Goal: Information Seeking & Learning: Find specific fact

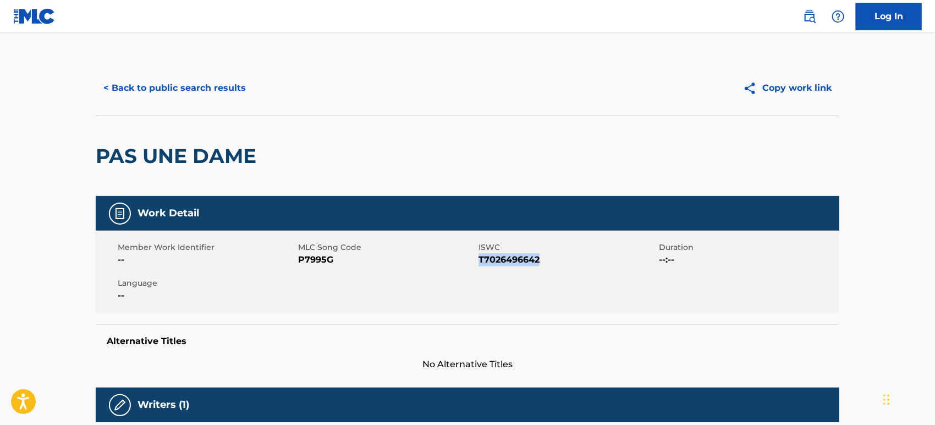
click at [155, 78] on button "< Back to public search results" at bounding box center [175, 87] width 158 height 27
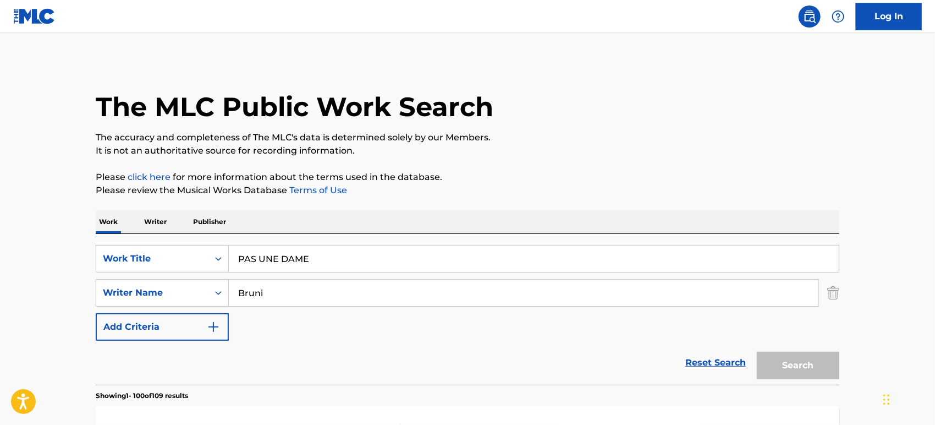
scroll to position [211, 0]
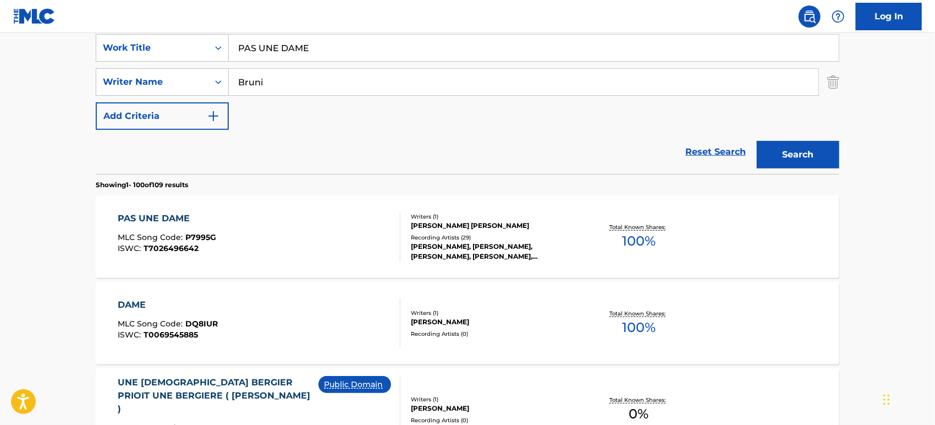
click at [324, 57] on input "PAS UNE DAME" at bounding box center [534, 48] width 610 height 26
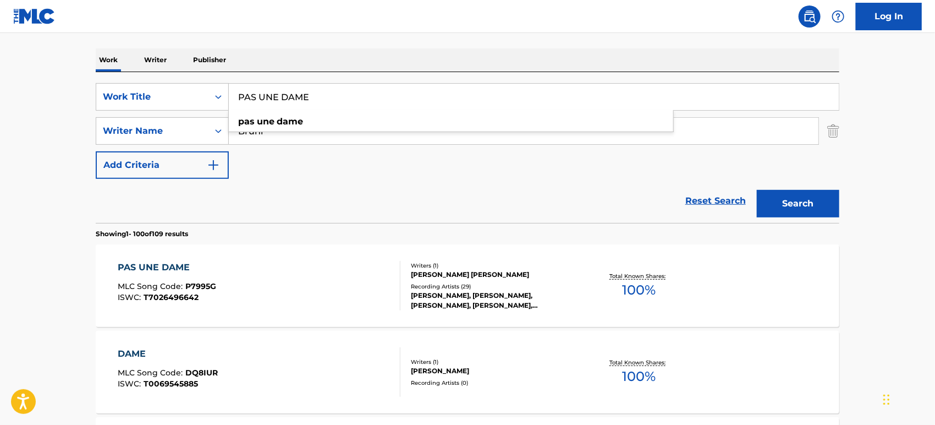
scroll to position [88, 0]
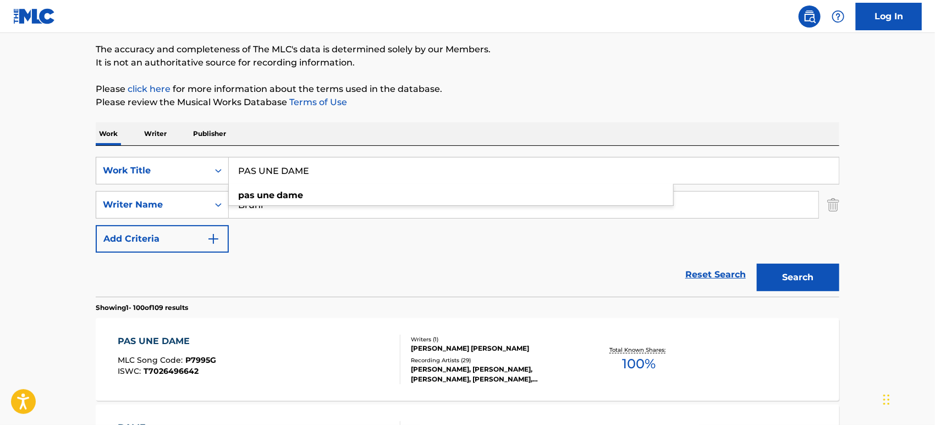
drag, startPoint x: 327, startPoint y: 163, endPoint x: 229, endPoint y: 162, distance: 98.4
click at [229, 162] on input "PAS UNE DAME" at bounding box center [534, 170] width 610 height 26
paste input "She's a [DEMOGRAPHIC_DATA]"
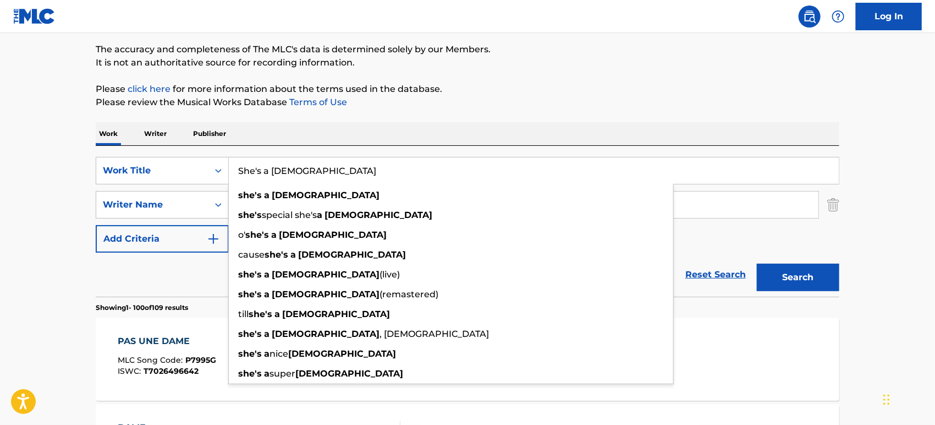
type input "She's a [DEMOGRAPHIC_DATA]"
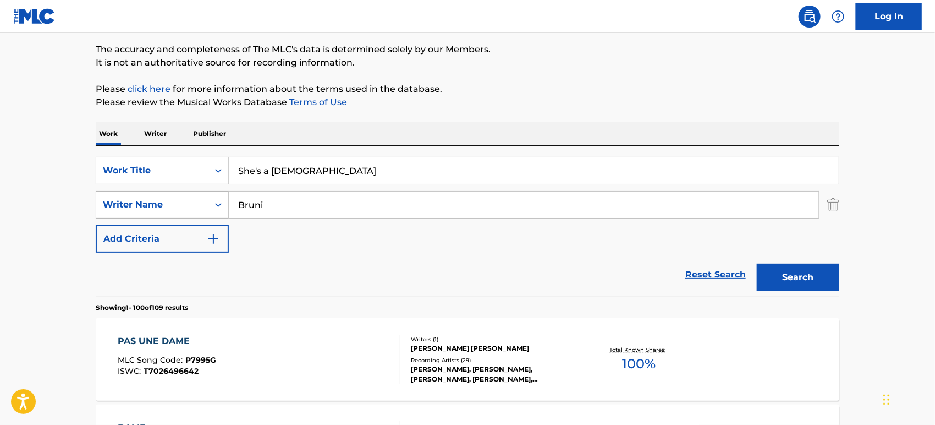
drag, startPoint x: 293, startPoint y: 202, endPoint x: 209, endPoint y: 200, distance: 84.2
click at [210, 200] on div "SearchWithCriteria2c6fec39-2fdd-40ae-aaf7-22e804b67850 Writer Name [PERSON_NAME]" at bounding box center [467, 204] width 743 height 27
paste input "Anka"
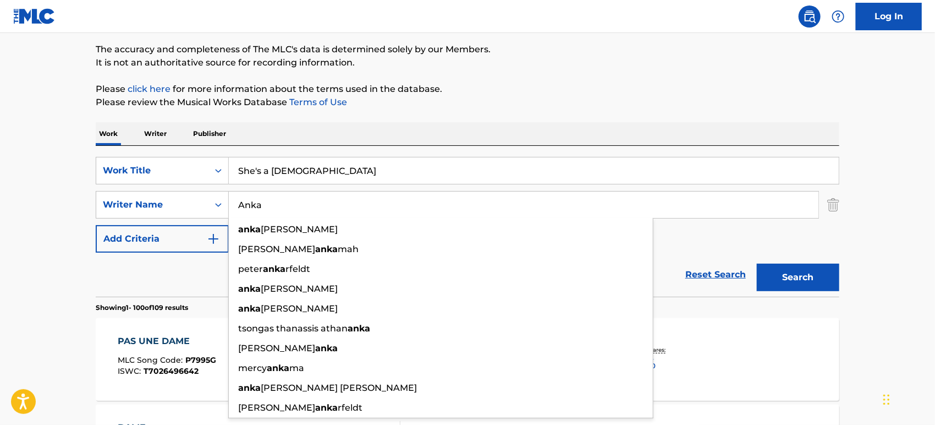
type input "Anka"
click at [818, 275] on button "Search" at bounding box center [798, 276] width 82 height 27
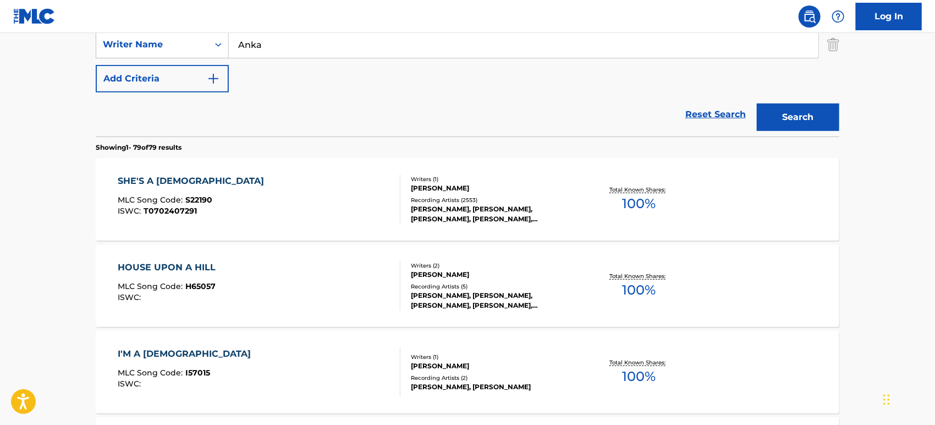
scroll to position [272, 0]
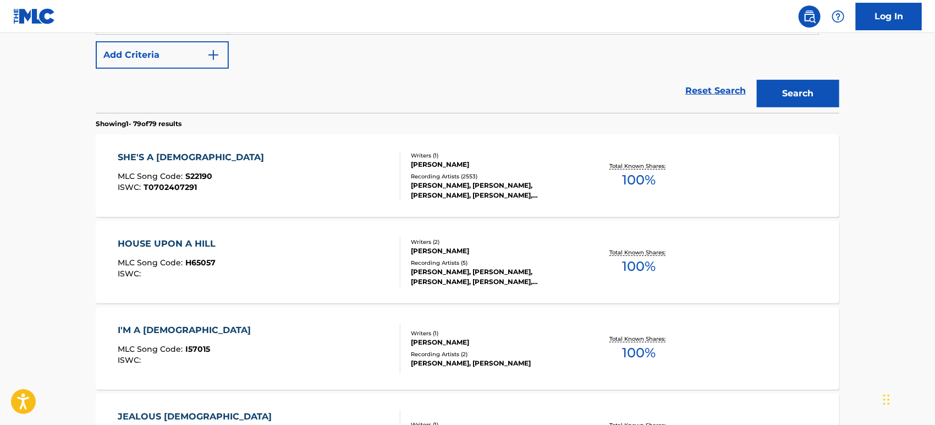
click at [286, 179] on div "SHE'S A [DEMOGRAPHIC_DATA] MLC Song Code : S22190 ISWC : T0702407291" at bounding box center [259, 175] width 283 height 49
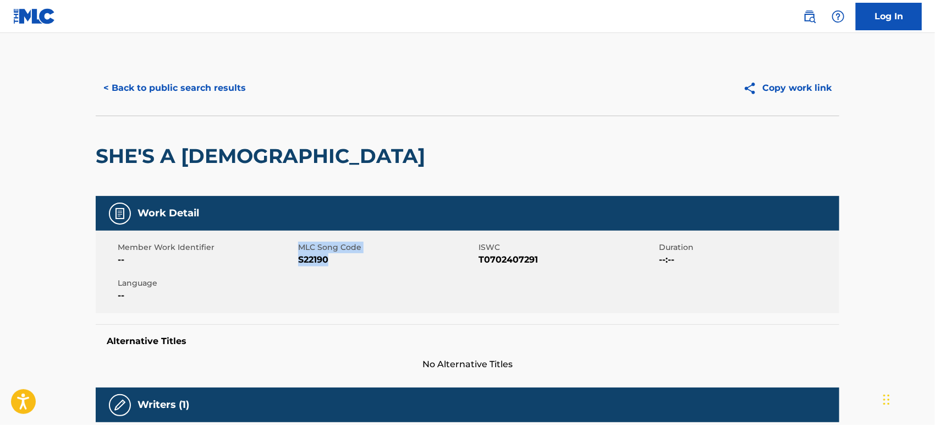
drag, startPoint x: 305, startPoint y: 259, endPoint x: 295, endPoint y: 259, distance: 9.9
click at [295, 259] on div "Member Work Identifier -- MLC Song Code S22190 ISWC T0702407291 Duration --:-- …" at bounding box center [467, 271] width 743 height 82
copy div "MLC Song Code S22190"
click at [367, 265] on span "S22190" at bounding box center [387, 259] width 178 height 13
drag, startPoint x: 559, startPoint y: 258, endPoint x: 467, endPoint y: 256, distance: 91.3
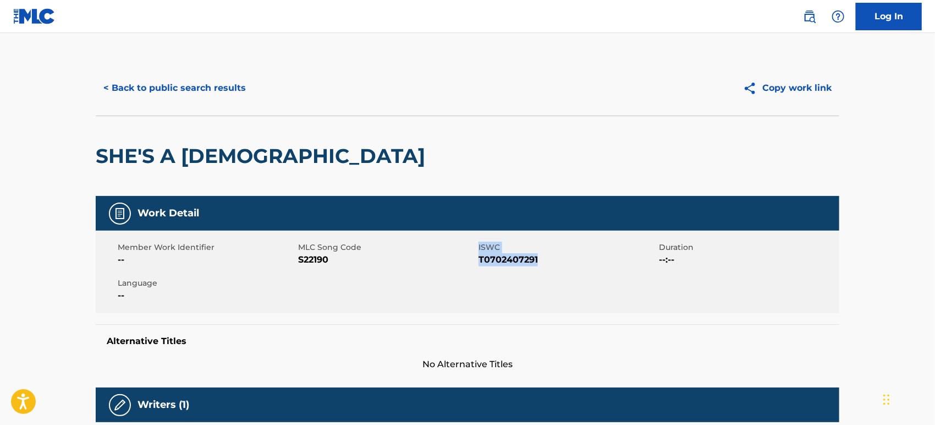
click at [467, 256] on div "Member Work Identifier -- MLC Song Code S22190 ISWC T0702407291 Duration --:-- …" at bounding box center [467, 271] width 743 height 82
copy div "ISWC T0702407291"
click at [498, 256] on span "T0702407291" at bounding box center [567, 259] width 178 height 13
drag, startPoint x: 475, startPoint y: 258, endPoint x: 552, endPoint y: 261, distance: 77.0
click at [552, 261] on div "Member Work Identifier -- MLC Song Code S22190 ISWC T0702407291 Duration --:-- …" at bounding box center [467, 271] width 743 height 82
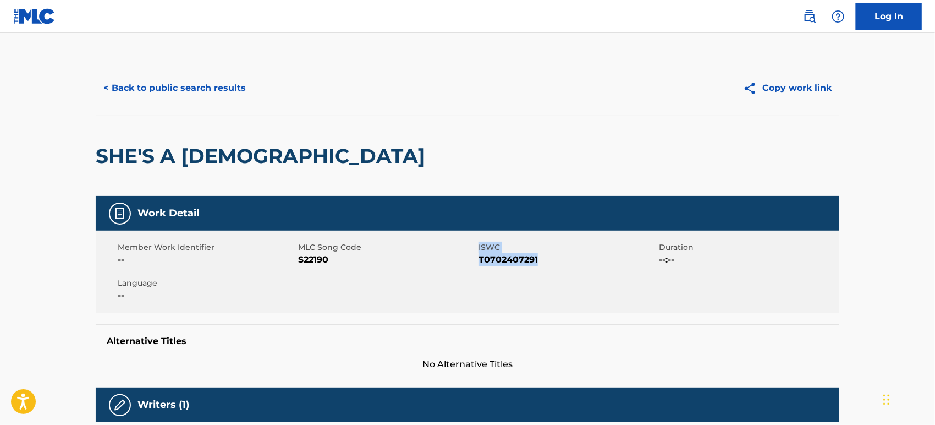
click at [531, 260] on span "T0702407291" at bounding box center [567, 259] width 178 height 13
drag, startPoint x: 537, startPoint y: 258, endPoint x: 480, endPoint y: 258, distance: 57.7
click at [480, 258] on span "T0702407291" at bounding box center [567, 259] width 178 height 13
copy span "T0702407291"
click at [128, 87] on button "< Back to public search results" at bounding box center [175, 87] width 158 height 27
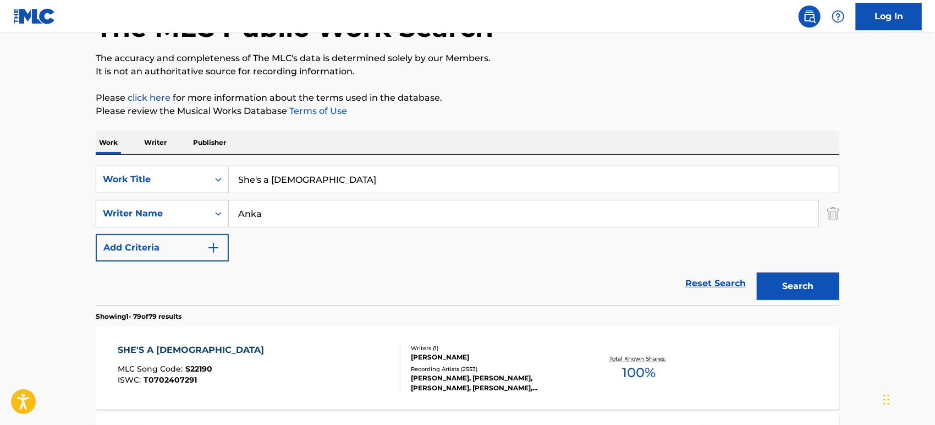
scroll to position [29, 0]
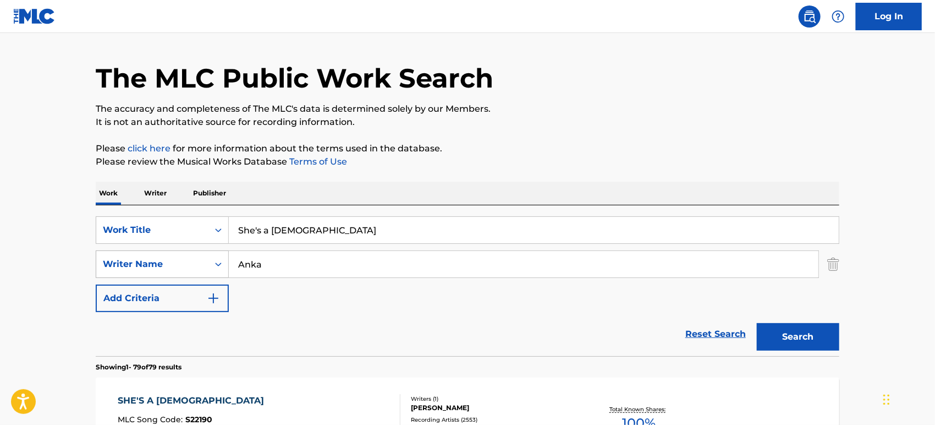
drag, startPoint x: 288, startPoint y: 261, endPoint x: 194, endPoint y: 260, distance: 94.0
click at [194, 260] on div "SearchWithCriteria2c6fec39-2fdd-40ae-aaf7-22e804b67850 Writer Name [PERSON_NAME]" at bounding box center [467, 263] width 743 height 27
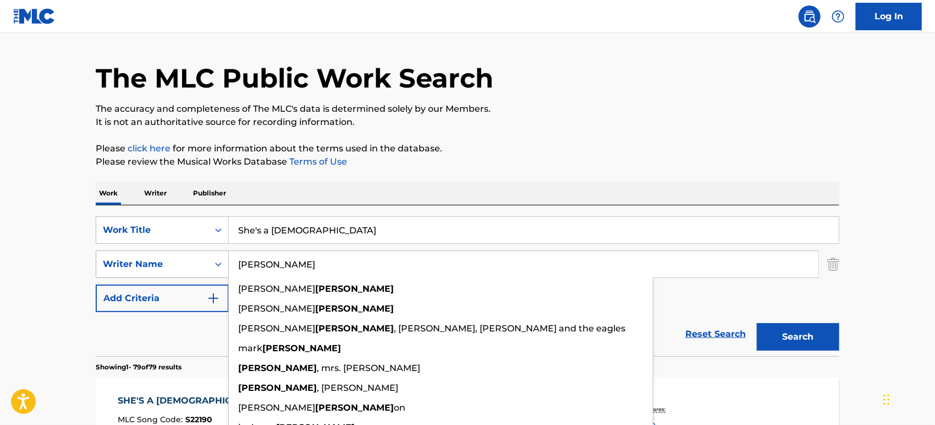
type input "[PERSON_NAME]"
click at [757, 323] on button "Search" at bounding box center [798, 336] width 82 height 27
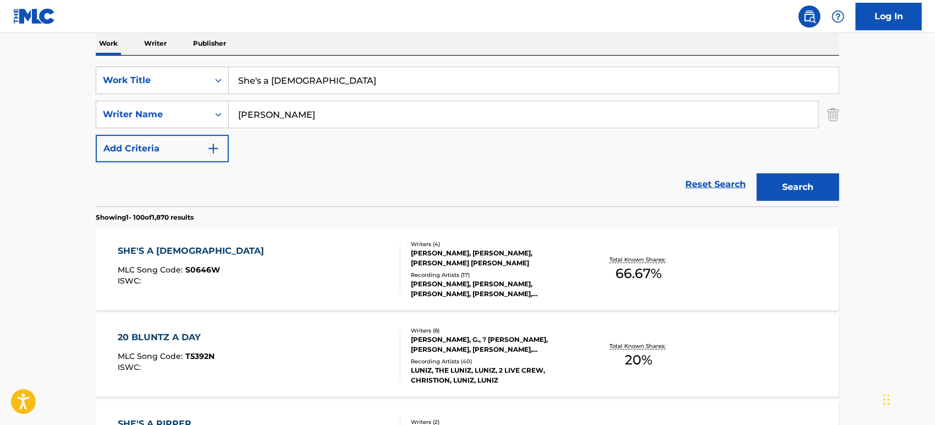
scroll to position [212, 0]
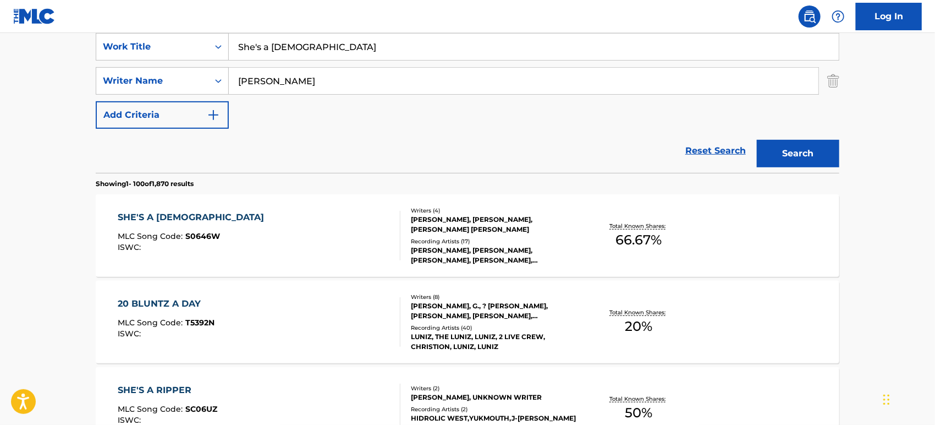
click at [516, 232] on div "[PERSON_NAME], [PERSON_NAME], [PERSON_NAME] [PERSON_NAME]" at bounding box center [494, 224] width 166 height 20
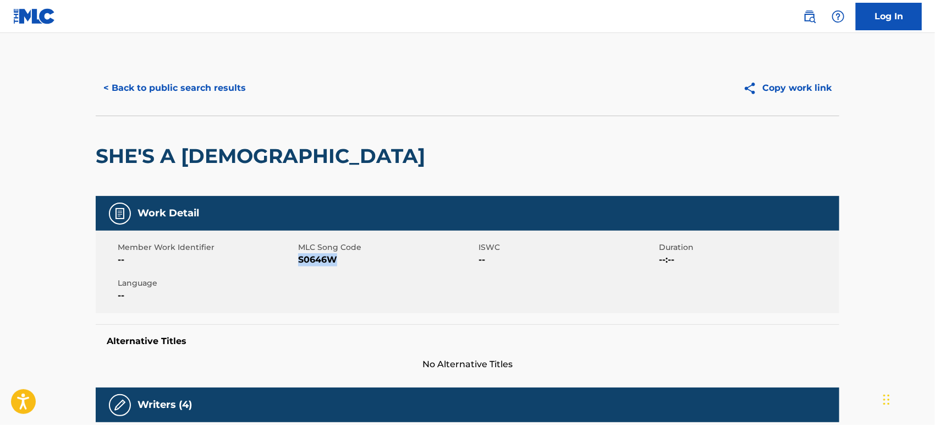
copy span "S0646W"
drag, startPoint x: 344, startPoint y: 261, endPoint x: 299, endPoint y: 258, distance: 45.2
click at [299, 258] on span "S0646W" at bounding box center [387, 259] width 178 height 13
click at [163, 85] on button "< Back to public search results" at bounding box center [175, 87] width 158 height 27
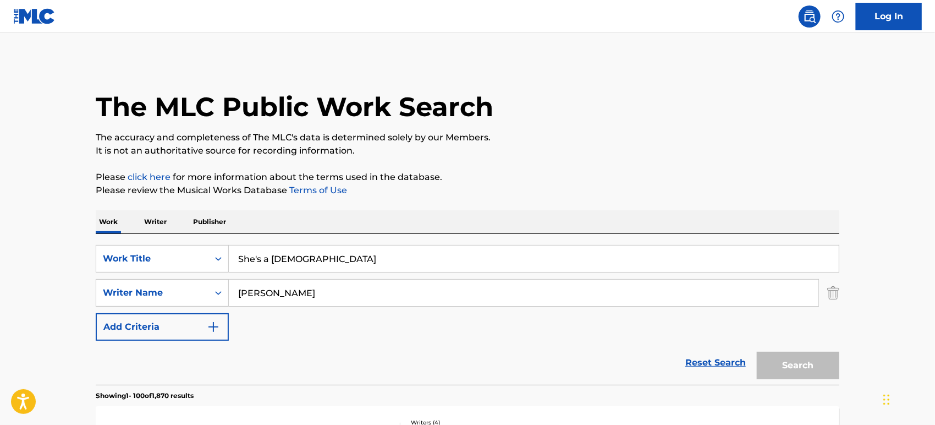
scroll to position [212, 0]
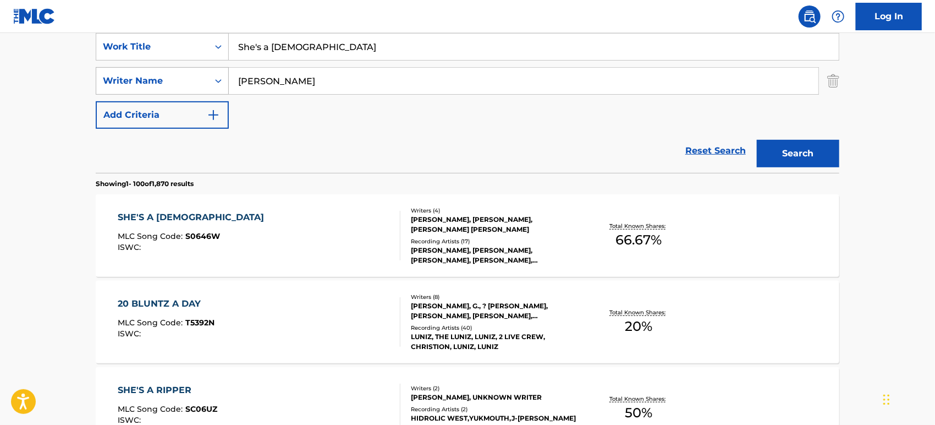
drag, startPoint x: 280, startPoint y: 80, endPoint x: 200, endPoint y: 78, distance: 79.8
click at [203, 79] on div "SearchWithCriteria2c6fec39-2fdd-40ae-aaf7-22e804b67850 Writer Name [PERSON_NAME]" at bounding box center [467, 80] width 743 height 27
paste input "[GEOGRAPHIC_DATA]"
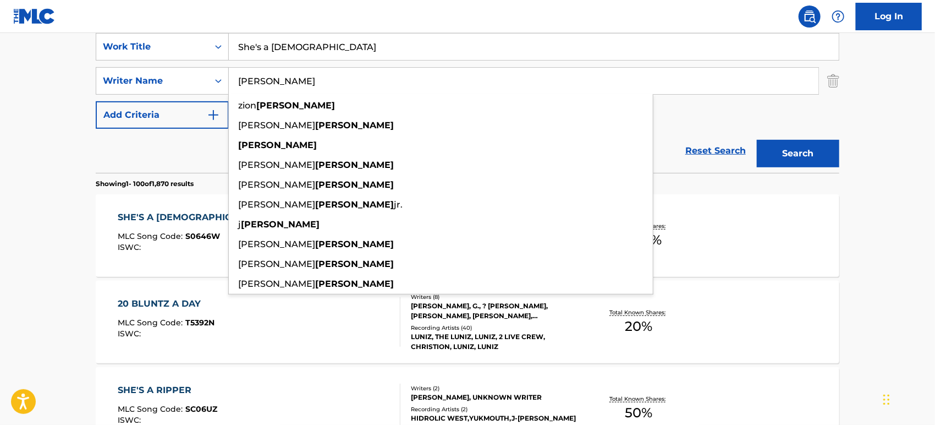
type input "[PERSON_NAME]"
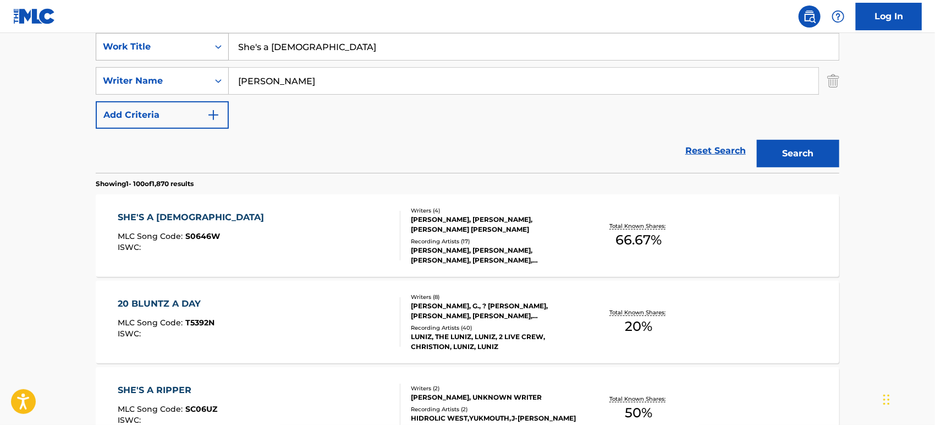
drag, startPoint x: 363, startPoint y: 43, endPoint x: 203, endPoint y: 47, distance: 160.1
click at [203, 47] on div "SearchWithCriteriaaf5ce2c7-3226-46b3-84cd-3beac69abd8d Work Title She's a [DEMO…" at bounding box center [467, 46] width 743 height 27
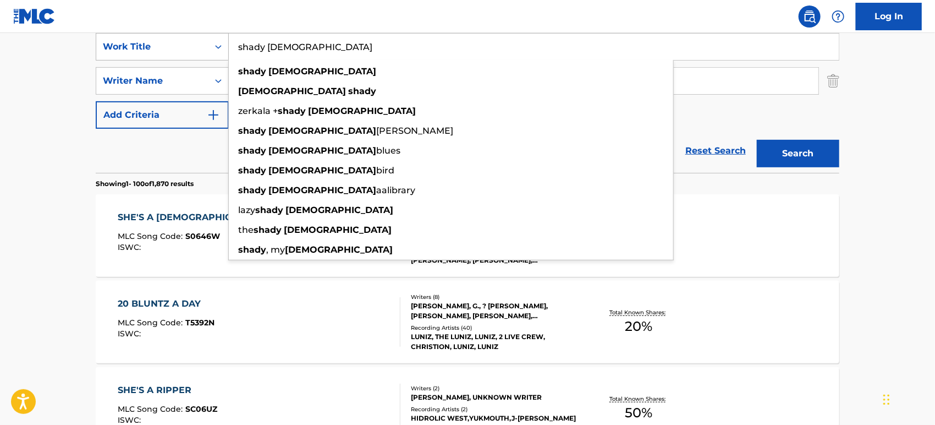
type input "shady [DEMOGRAPHIC_DATA]"
click at [757, 140] on button "Search" at bounding box center [798, 153] width 82 height 27
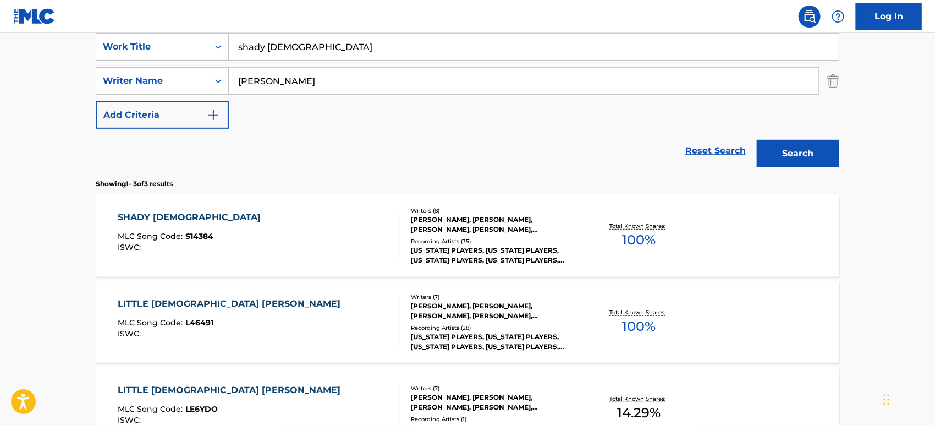
click at [478, 226] on div "[PERSON_NAME], [PERSON_NAME], [PERSON_NAME], [PERSON_NAME], [PERSON_NAME], [PER…" at bounding box center [494, 224] width 166 height 20
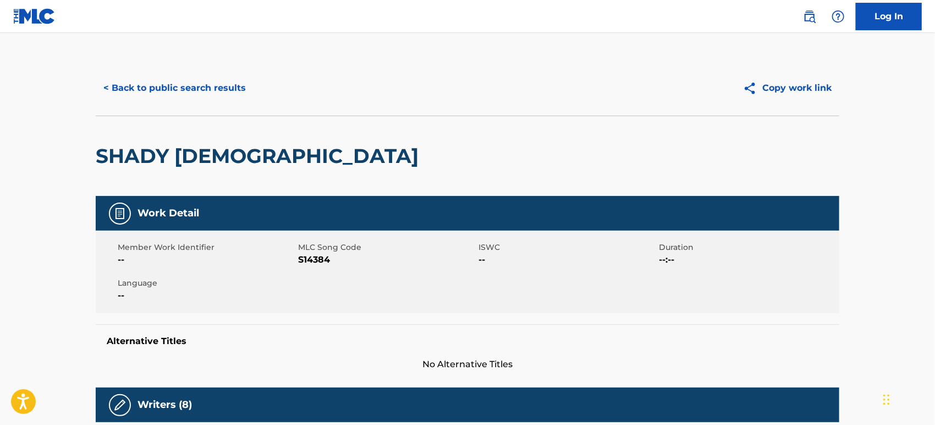
click at [302, 257] on span "S14384" at bounding box center [387, 259] width 178 height 13
copy span "S14384"
click at [126, 93] on button "< Back to public search results" at bounding box center [175, 87] width 158 height 27
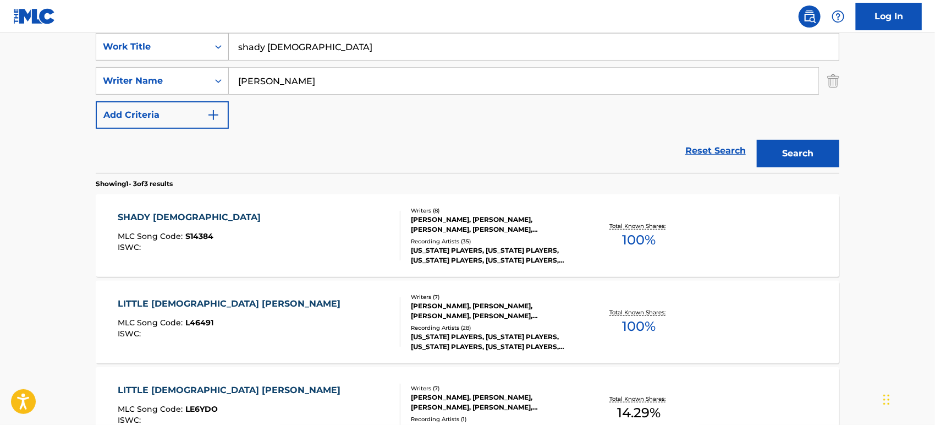
drag, startPoint x: 323, startPoint y: 48, endPoint x: 163, endPoint y: 42, distance: 160.7
click at [163, 42] on div "SearchWithCriteriaaf5ce2c7-3226-46b3-84cd-3beac69abd8d Work Title shady [DEMOGR…" at bounding box center [467, 46] width 743 height 27
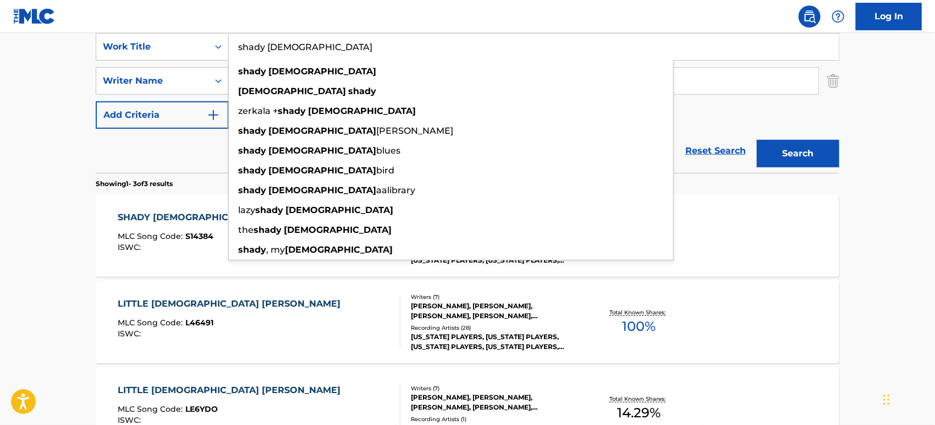
paste input "She's A L"
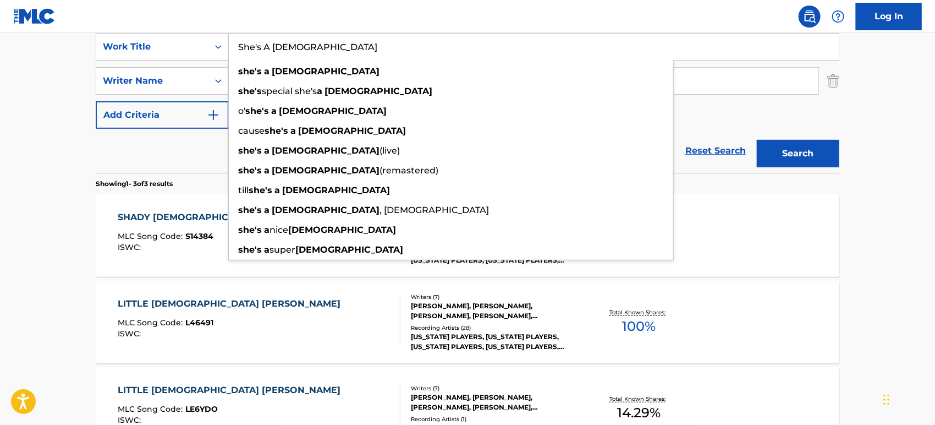
type input "She's A [DEMOGRAPHIC_DATA]"
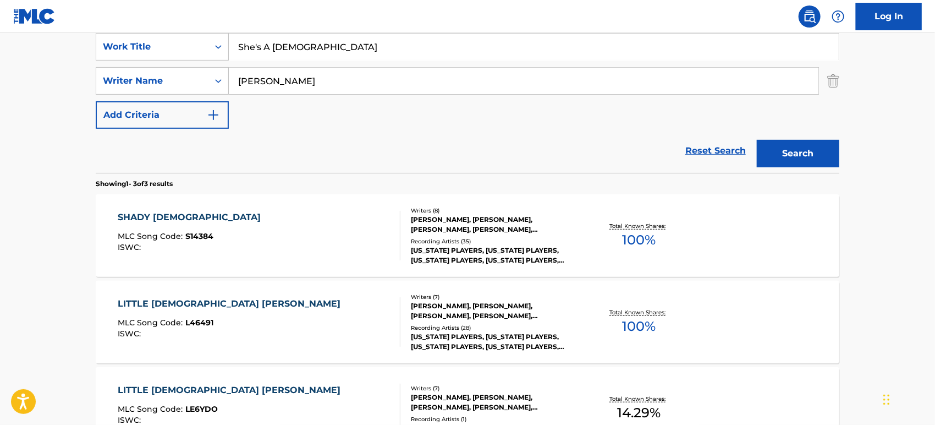
drag, startPoint x: 152, startPoint y: 183, endPoint x: 196, endPoint y: 137, distance: 63.4
click at [152, 183] on p "Showing 1 - 3 of 3 results" at bounding box center [134, 184] width 77 height 10
drag, startPoint x: 246, startPoint y: 72, endPoint x: 196, endPoint y: 73, distance: 49.5
click at [196, 73] on div "SearchWithCriteria2c6fec39-2fdd-40ae-aaf7-22e804b67850 Writer Name [PERSON_NAME]" at bounding box center [467, 80] width 743 height 27
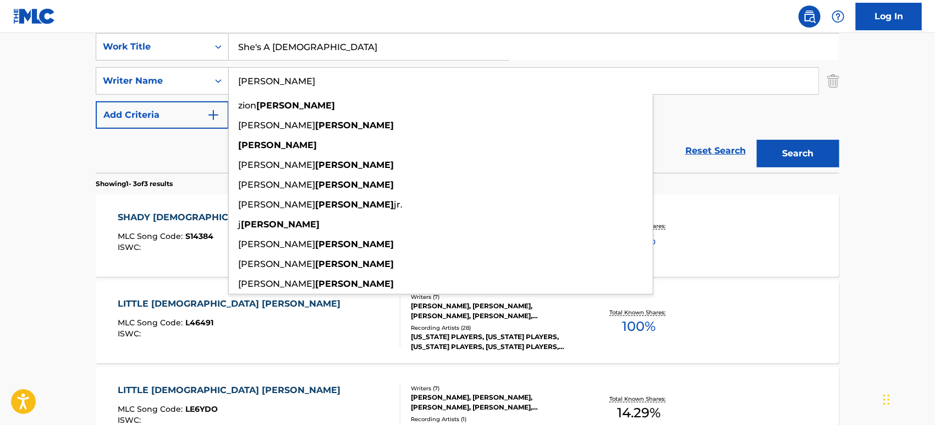
paste input "Davydenko"
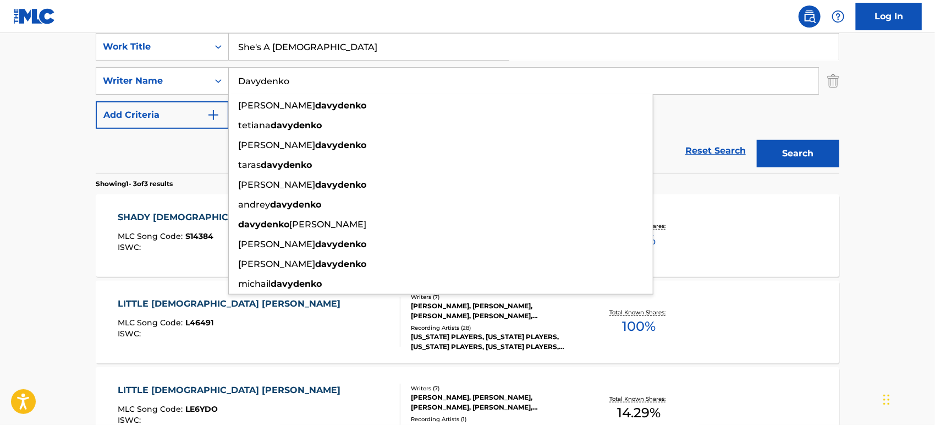
type input "Davydenko"
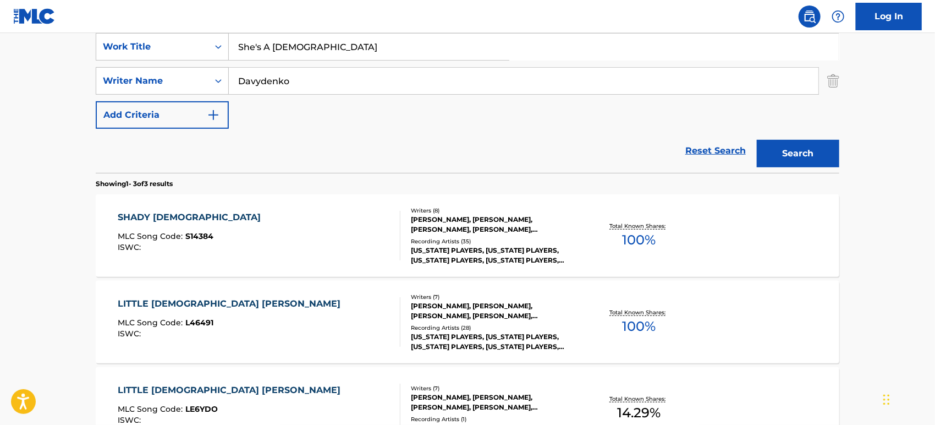
click at [780, 147] on button "Search" at bounding box center [798, 153] width 82 height 27
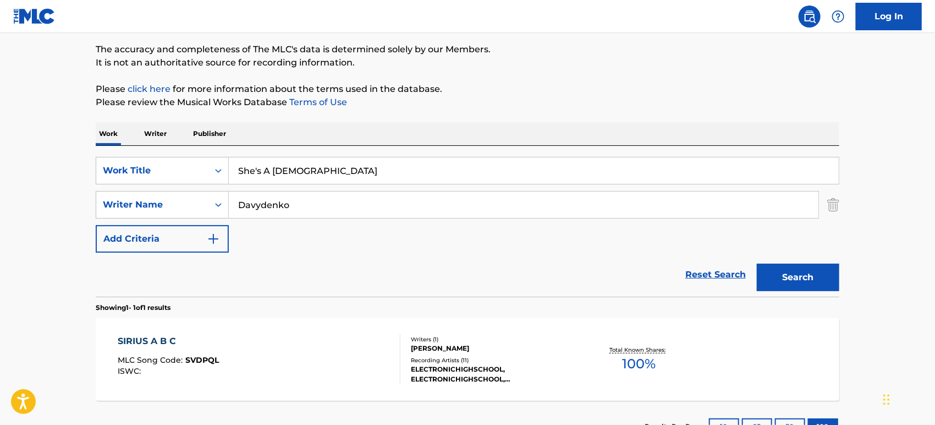
scroll to position [173, 0]
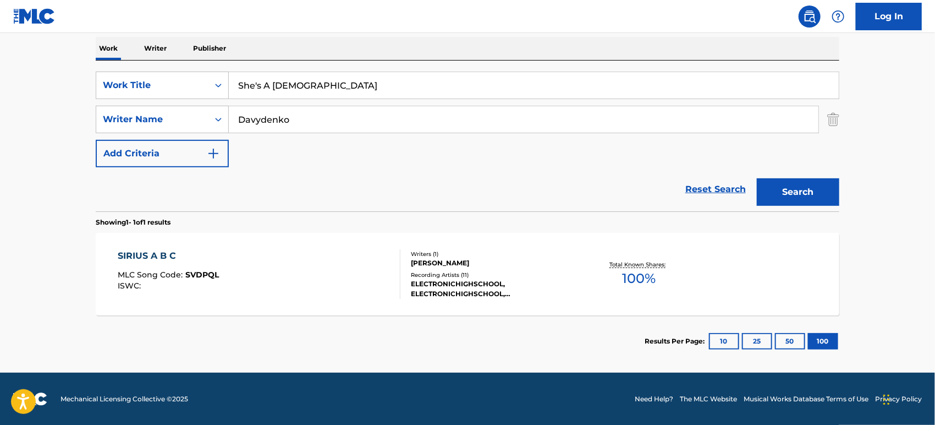
click at [803, 186] on button "Search" at bounding box center [798, 191] width 82 height 27
